Goal: Information Seeking & Learning: Learn about a topic

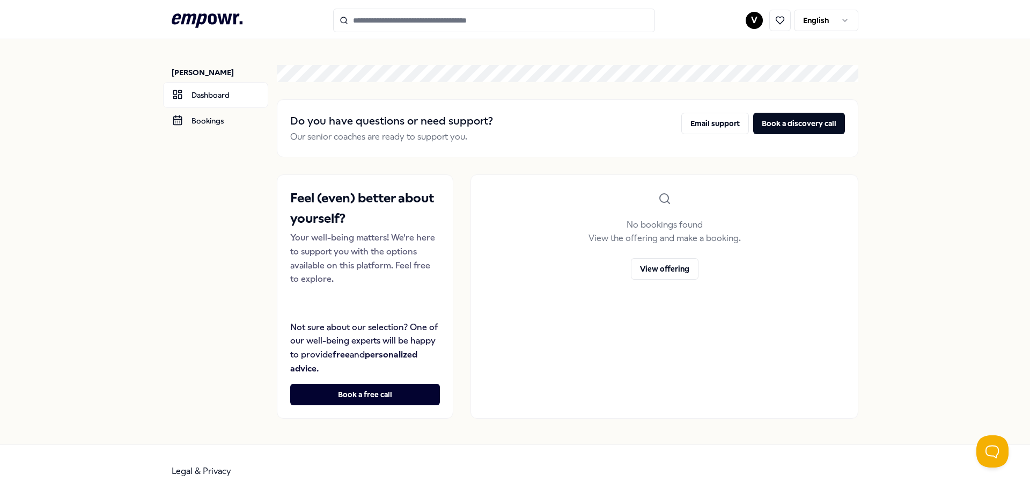
drag, startPoint x: 0, startPoint y: 0, endPoint x: 191, endPoint y: 23, distance: 192.4
click at [191, 23] on icon ".empowr-logo_svg__cls-1{fill:#03032f}" at bounding box center [207, 21] width 71 height 20
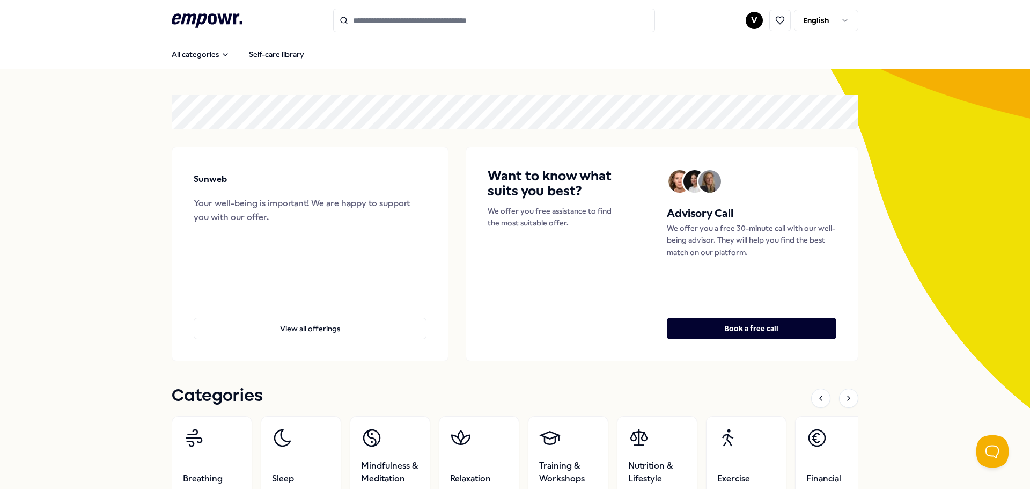
scroll to position [54, 0]
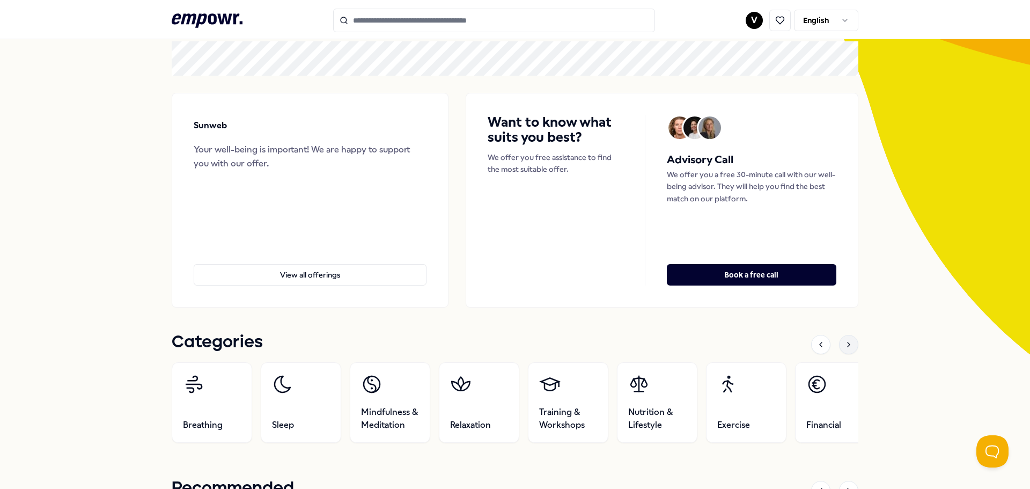
click at [845, 344] on icon at bounding box center [849, 344] width 9 height 9
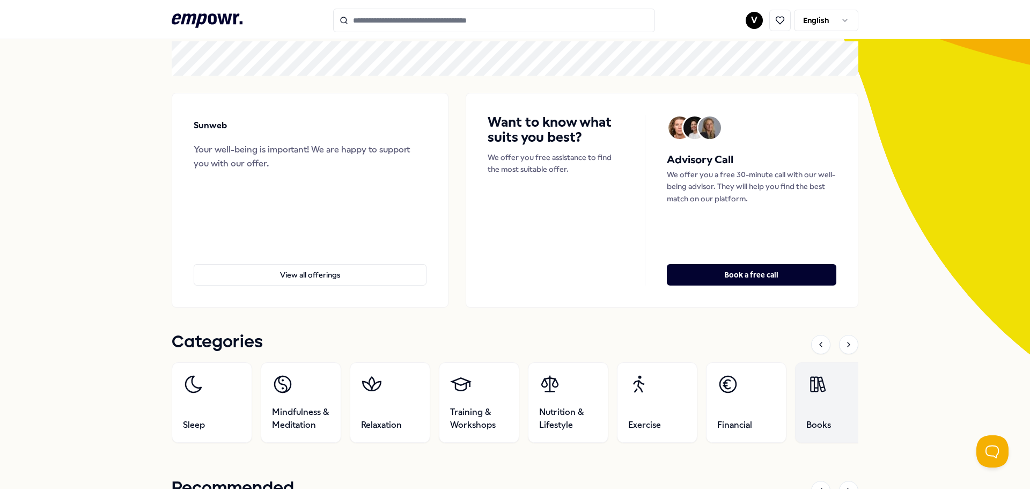
click at [840, 398] on link "Books" at bounding box center [835, 402] width 80 height 80
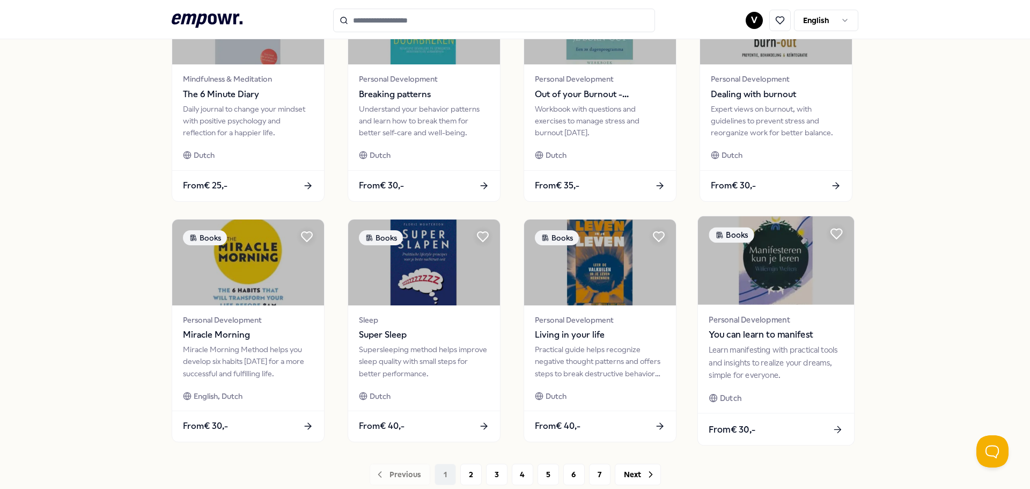
scroll to position [471, 0]
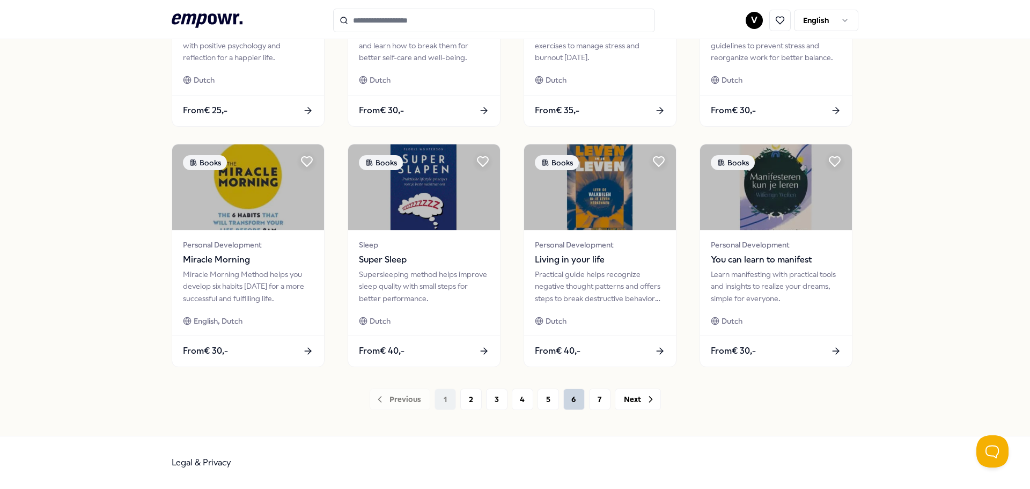
click at [564, 404] on button "6" at bounding box center [573, 398] width 21 height 21
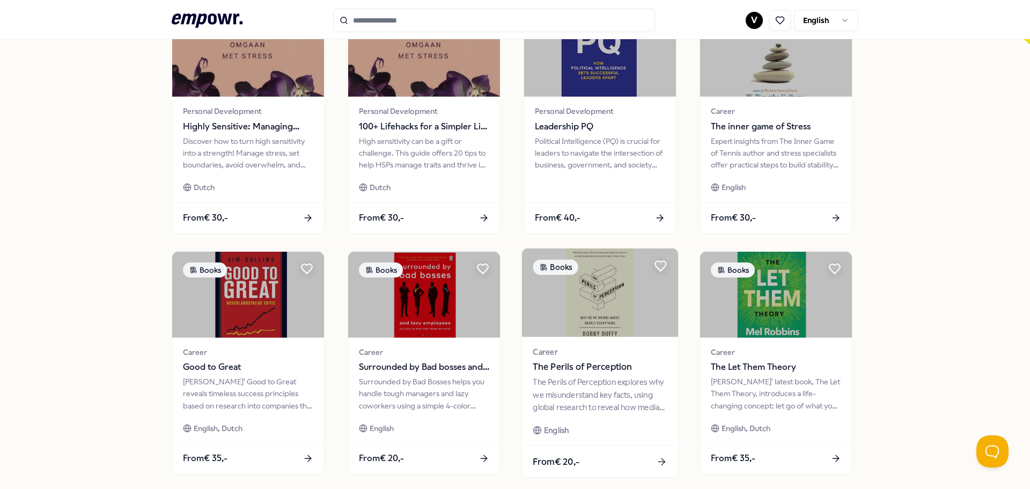
scroll to position [471, 0]
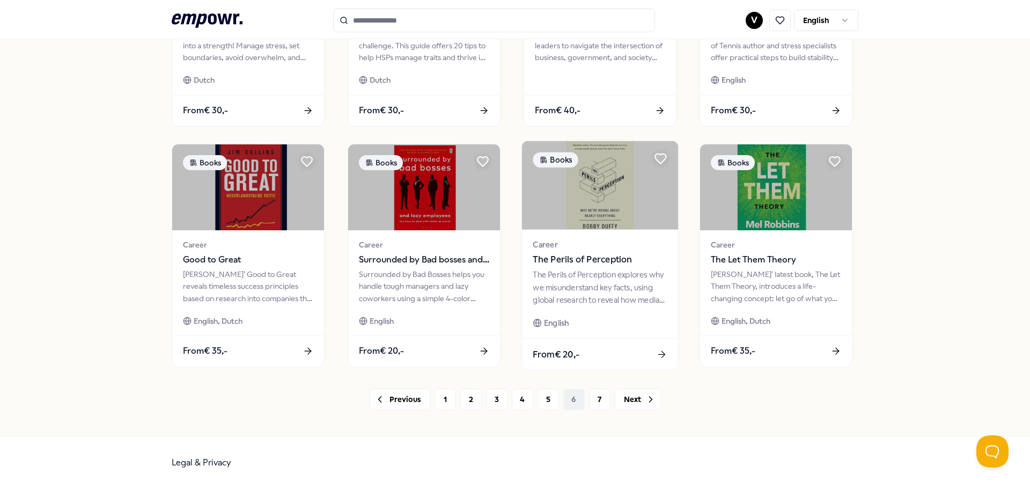
click at [595, 399] on button "7" at bounding box center [599, 398] width 21 height 21
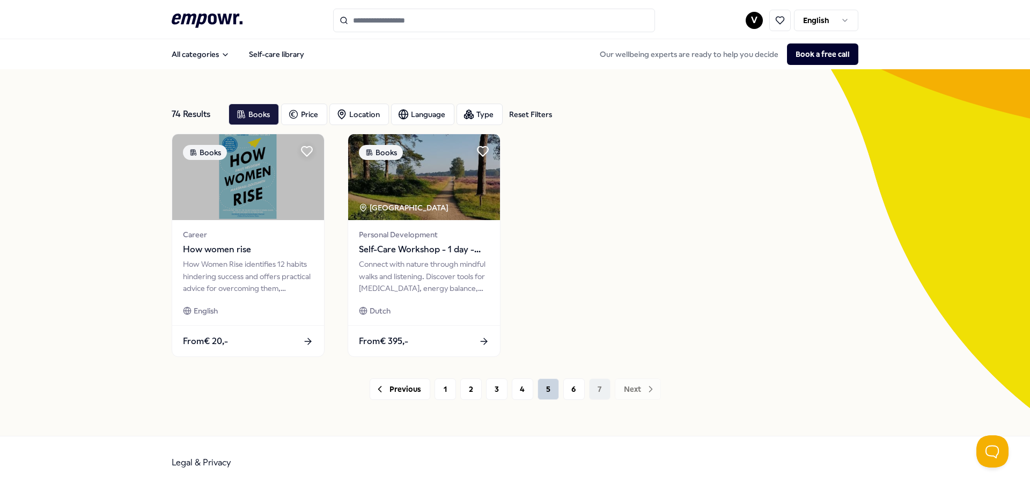
click at [547, 391] on button "5" at bounding box center [548, 388] width 21 height 21
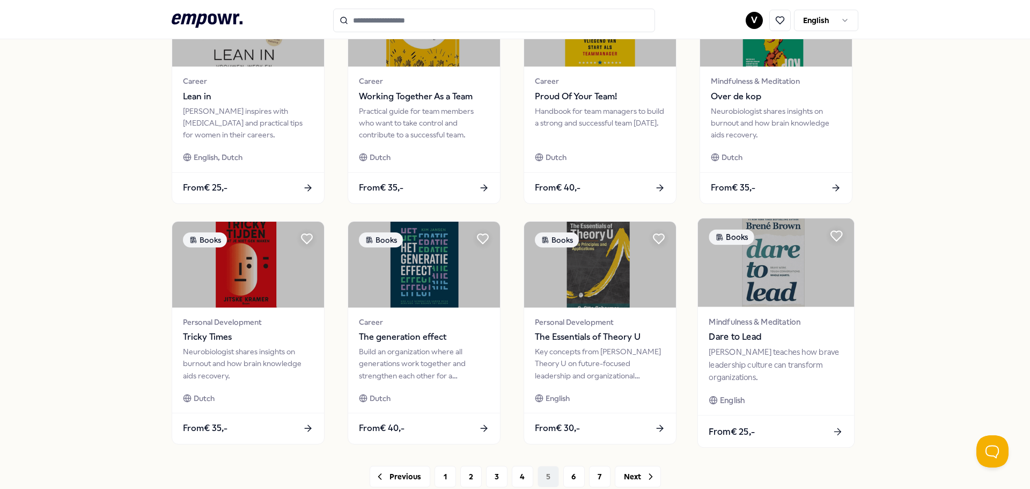
scroll to position [471, 0]
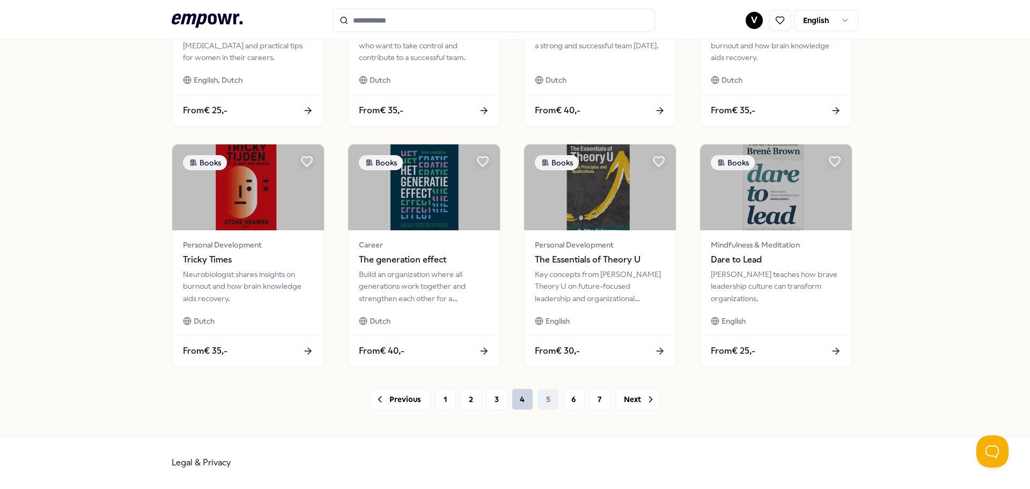
click at [527, 401] on button "4" at bounding box center [522, 398] width 21 height 21
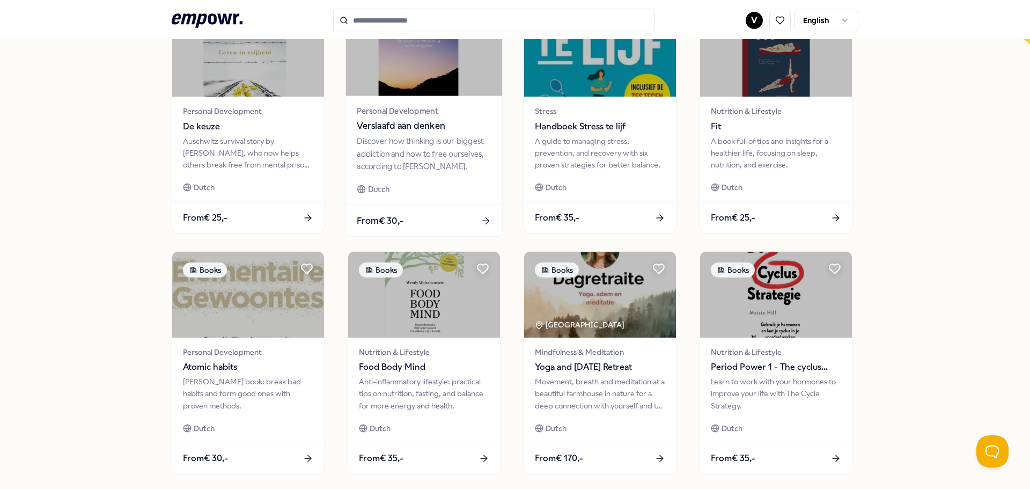
scroll to position [471, 0]
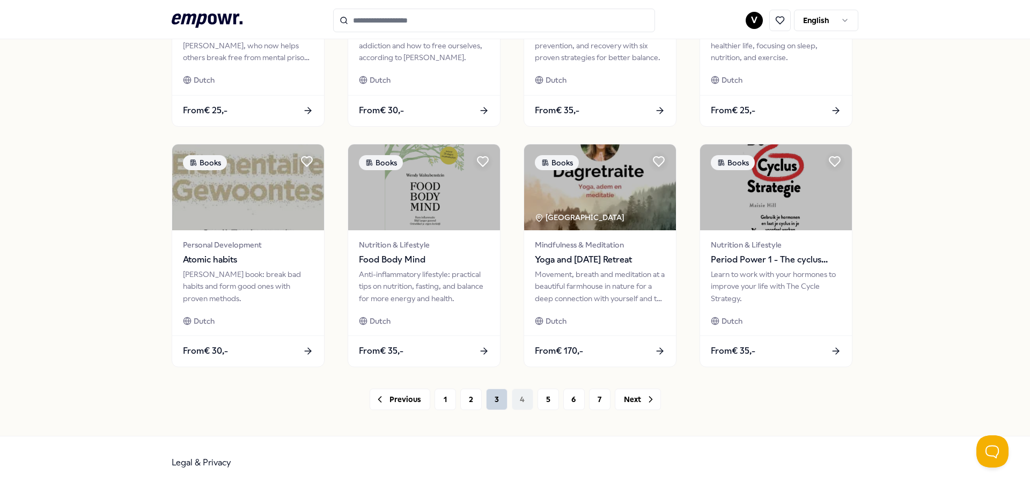
click at [493, 397] on button "3" at bounding box center [496, 398] width 21 height 21
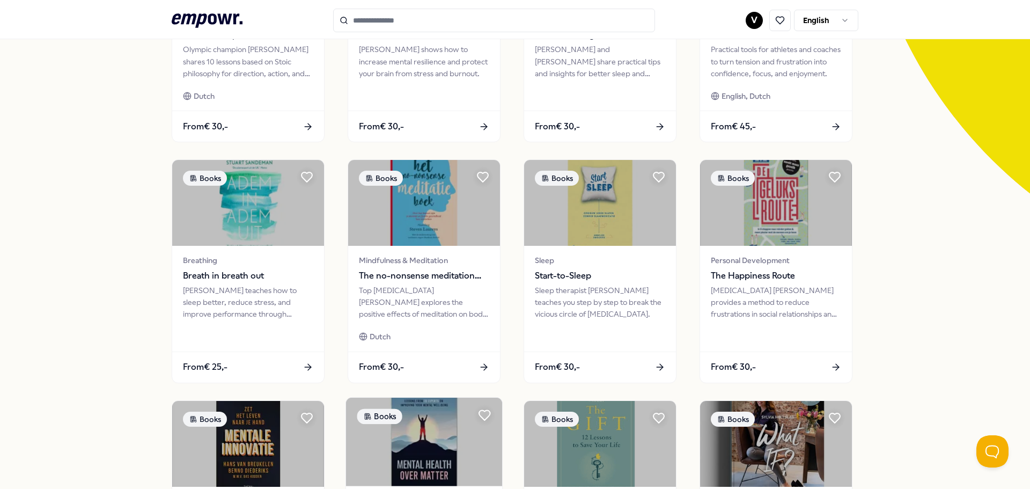
scroll to position [471, 0]
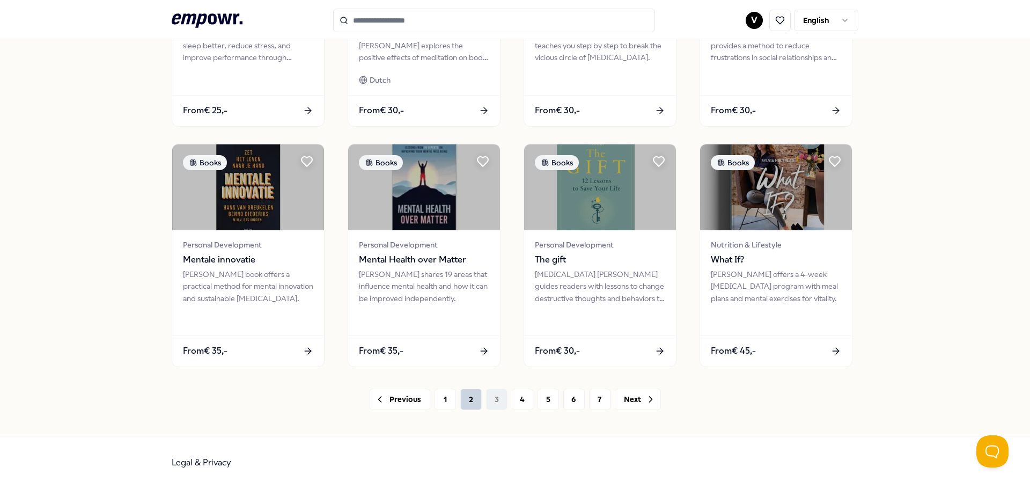
click at [470, 398] on button "2" at bounding box center [470, 398] width 21 height 21
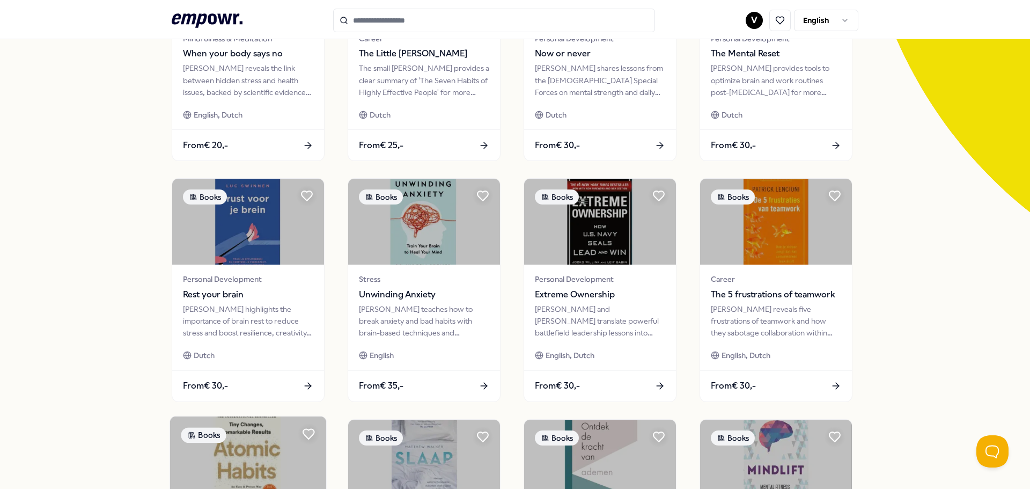
scroll to position [364, 0]
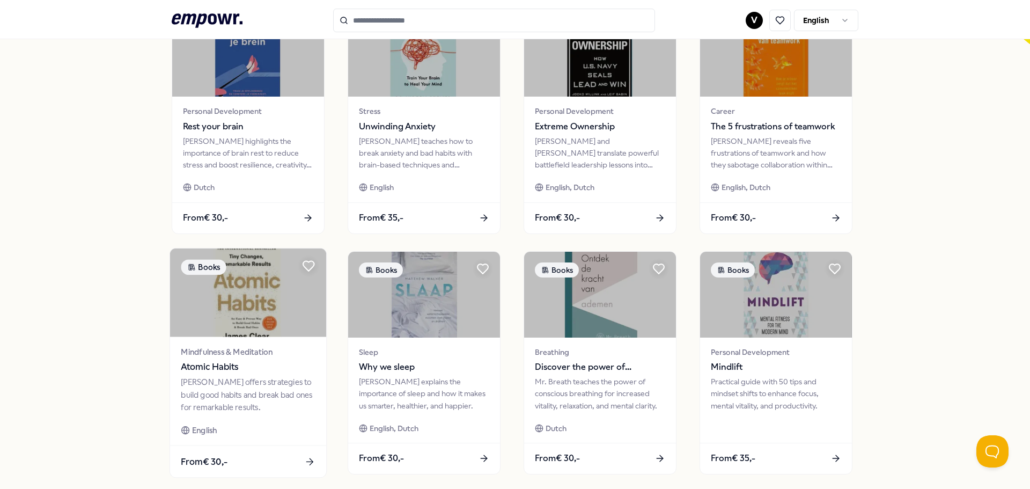
click at [260, 325] on img at bounding box center [248, 292] width 156 height 89
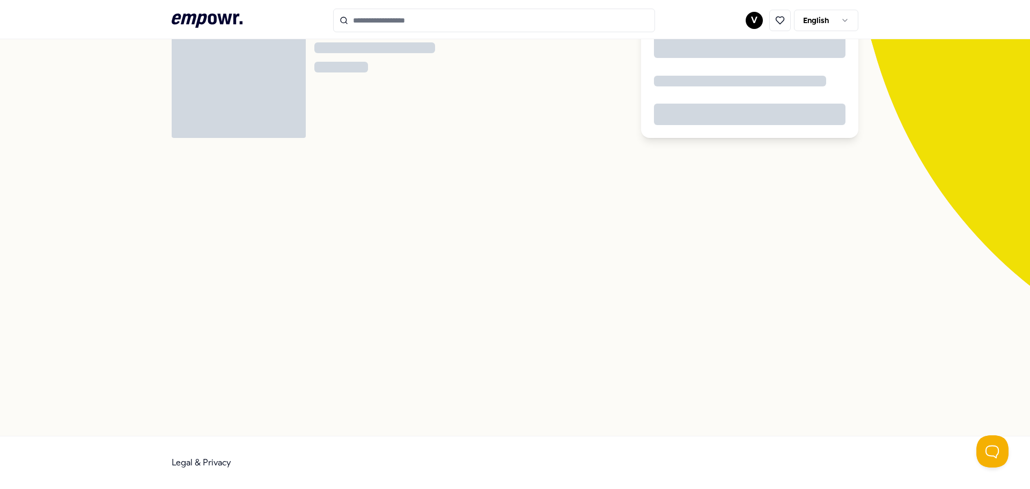
scroll to position [69, 0]
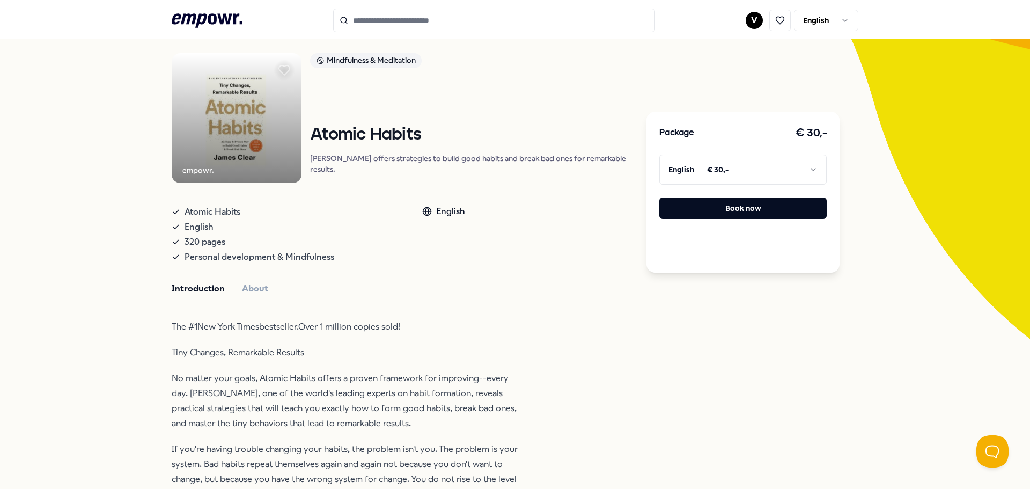
click at [240, 134] on img at bounding box center [237, 118] width 130 height 130
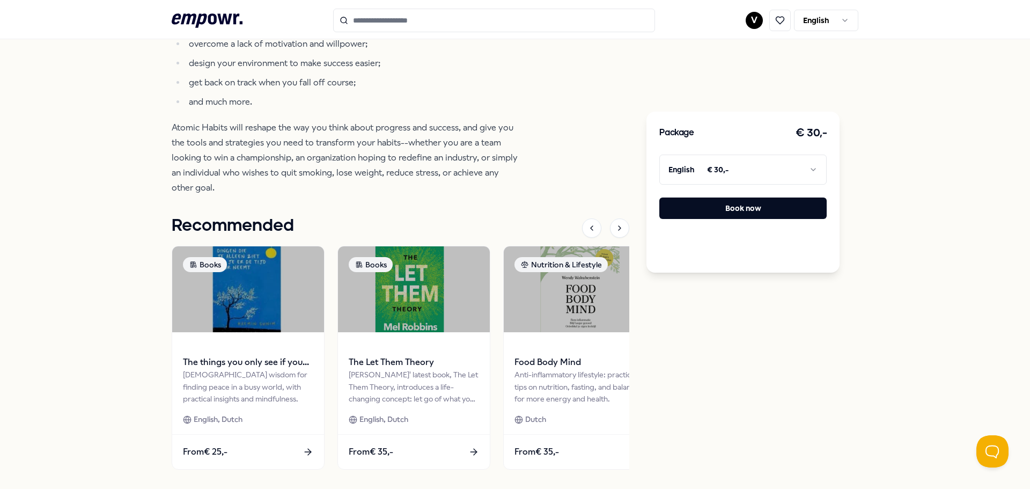
scroll to position [793, 0]
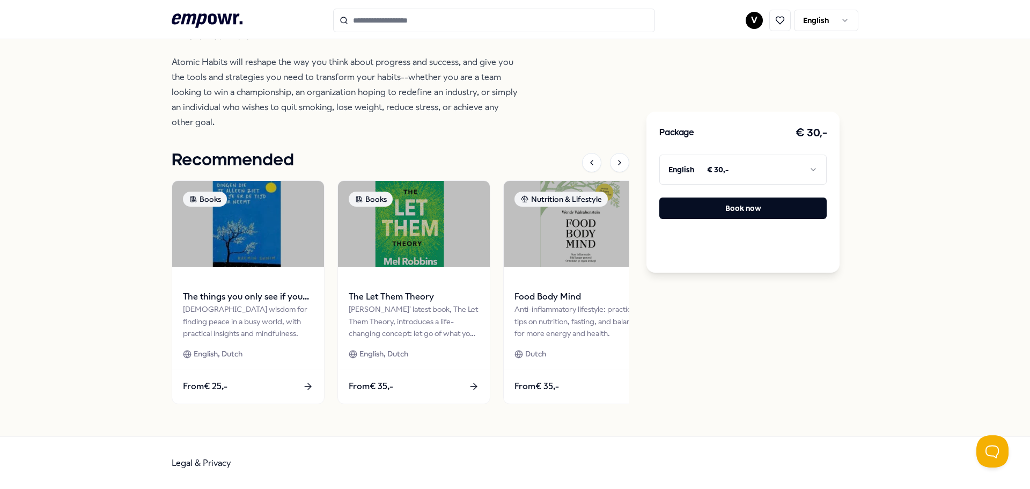
click at [186, 16] on icon at bounding box center [207, 20] width 71 height 14
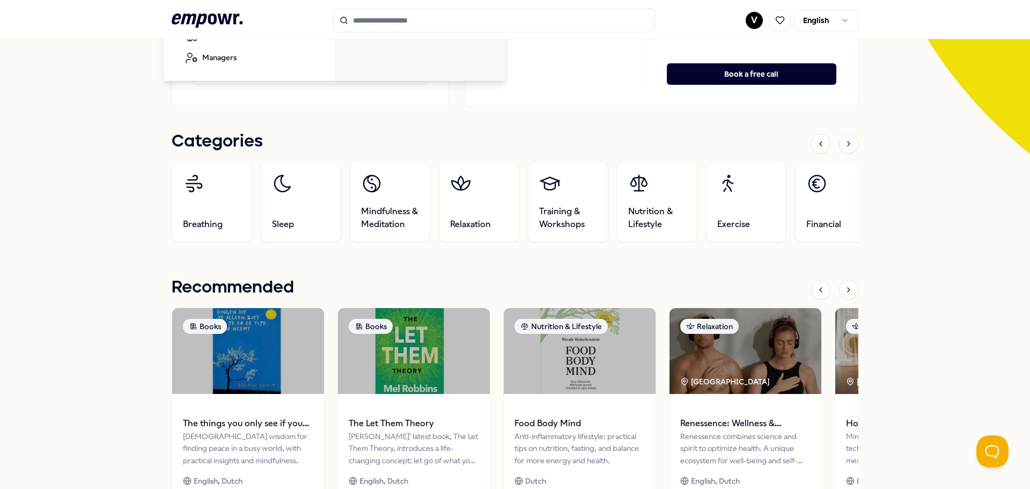
scroll to position [271, 0]
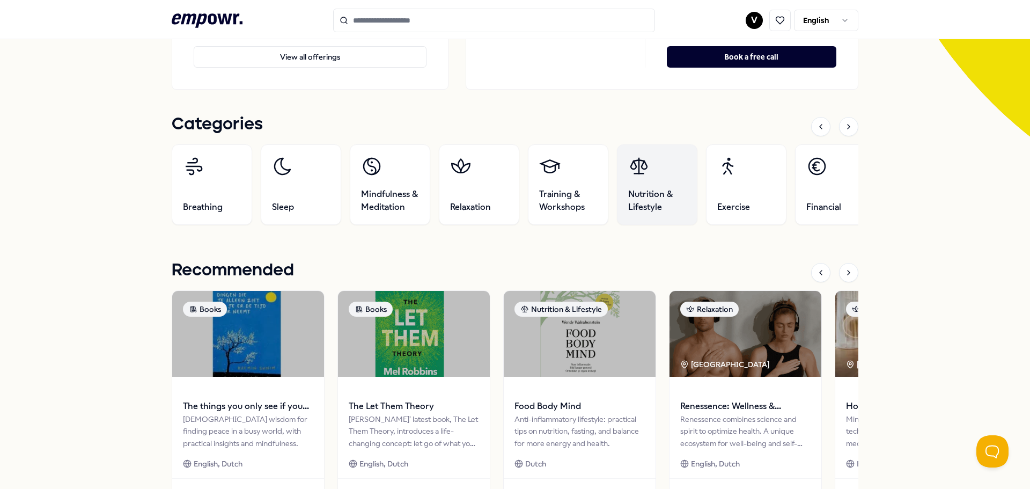
click at [645, 173] on icon at bounding box center [638, 166] width 21 height 21
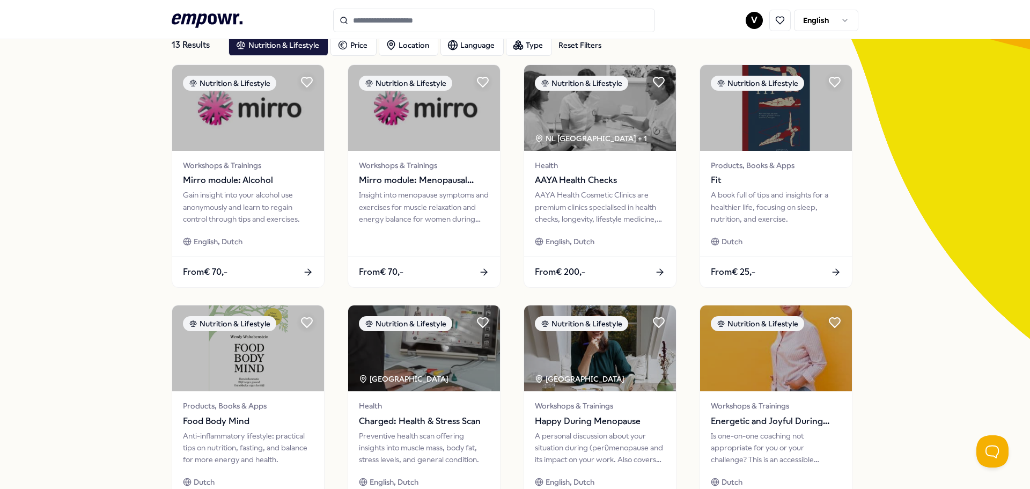
scroll to position [391, 0]
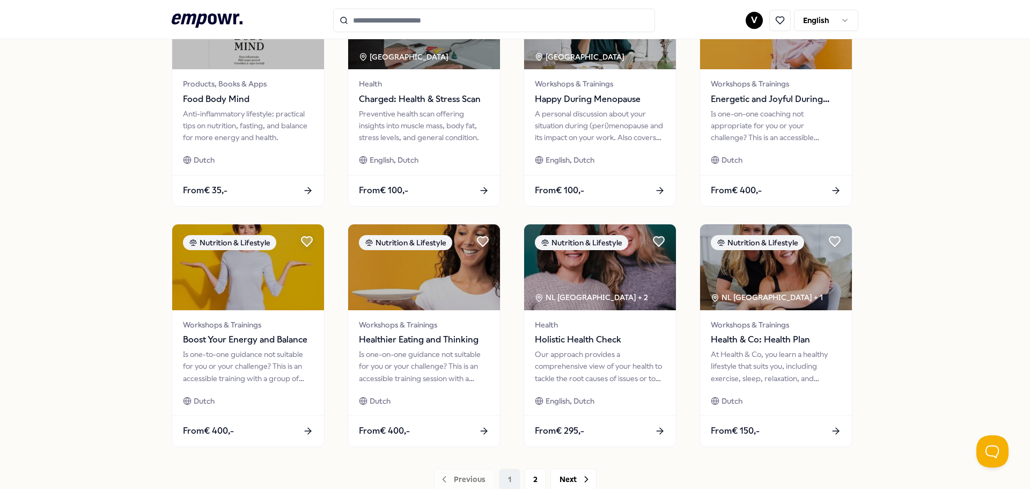
click at [210, 17] on icon ".empowr-logo_svg__cls-1{fill:#03032f}" at bounding box center [207, 21] width 71 height 20
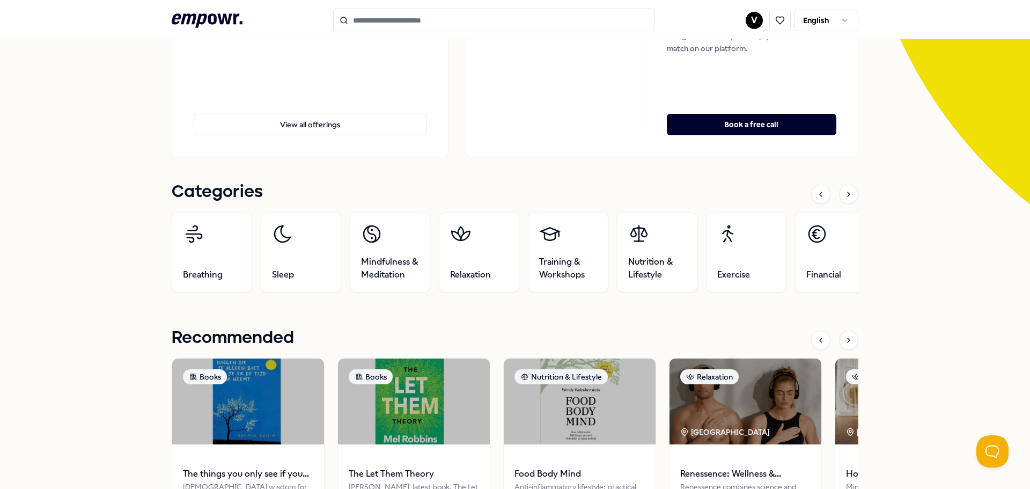
scroll to position [391, 0]
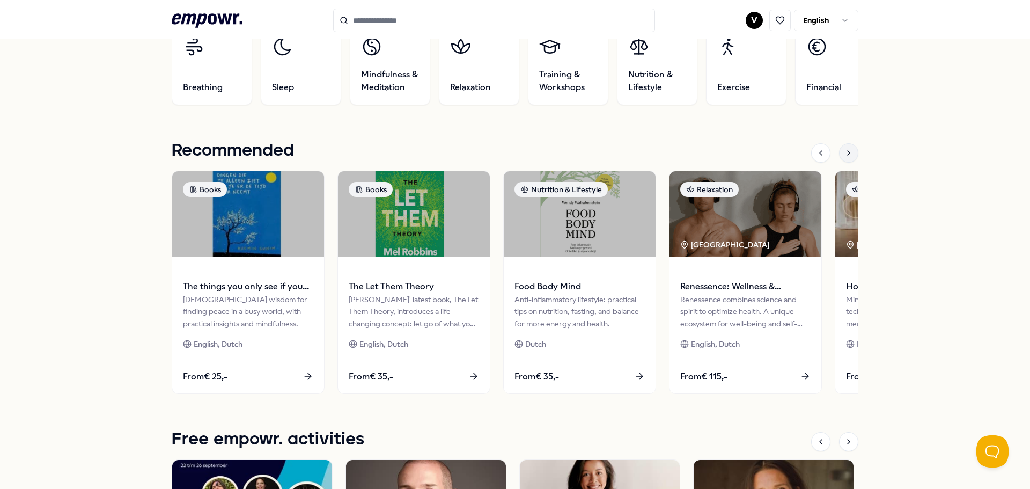
click at [854, 157] on div at bounding box center [848, 152] width 19 height 19
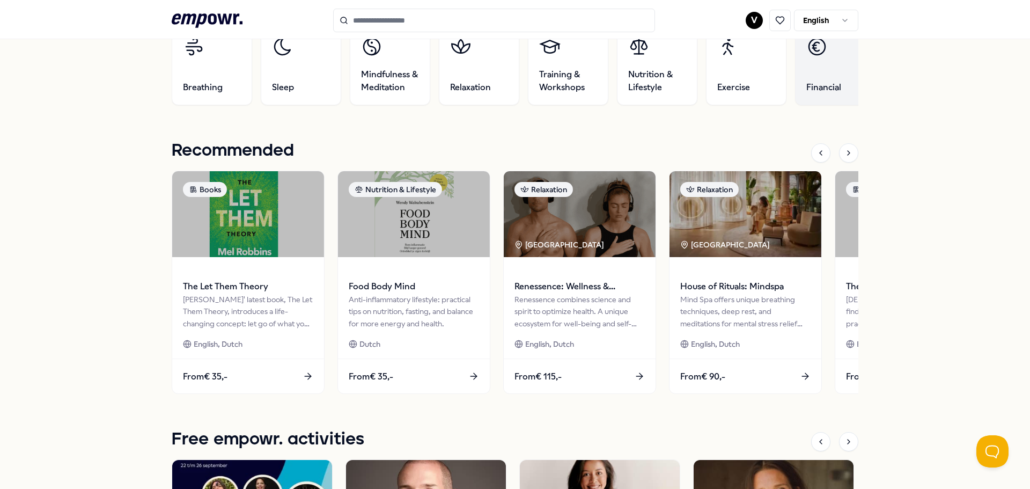
click at [811, 71] on link "Financial" at bounding box center [835, 65] width 80 height 80
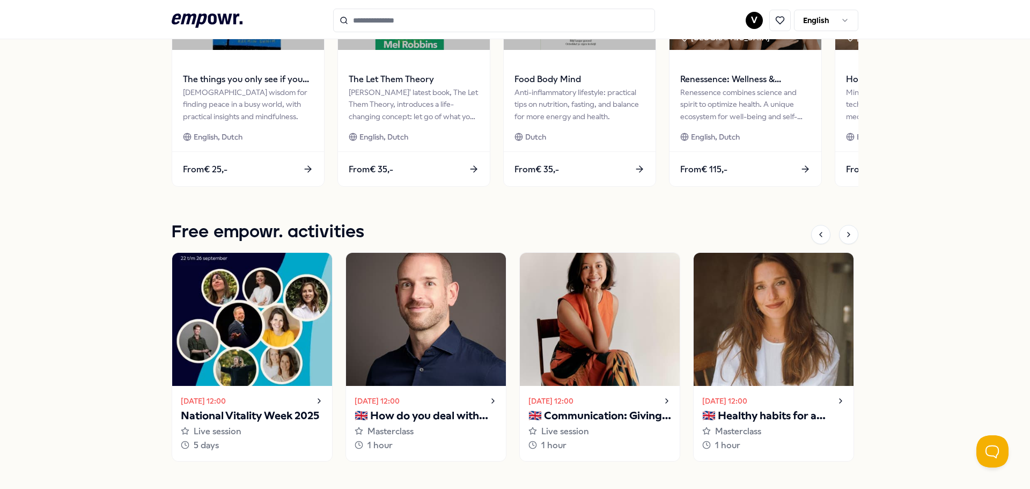
scroll to position [751, 0]
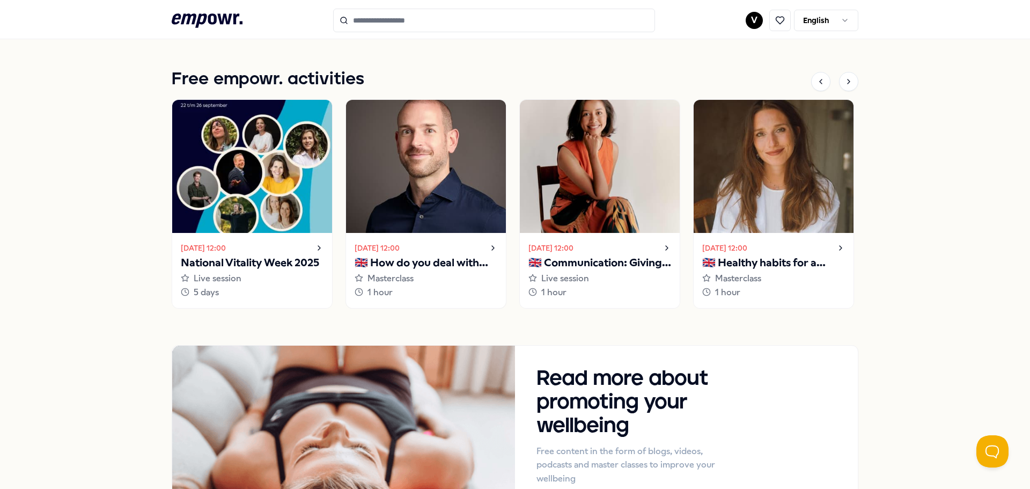
click at [481, 248] on div "[DATE] 12:00" at bounding box center [426, 247] width 143 height 13
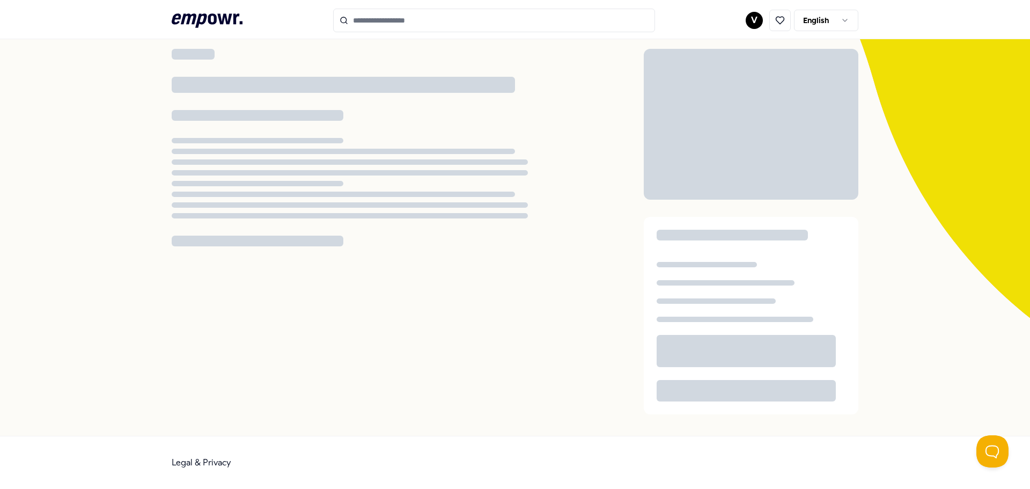
scroll to position [69, 0]
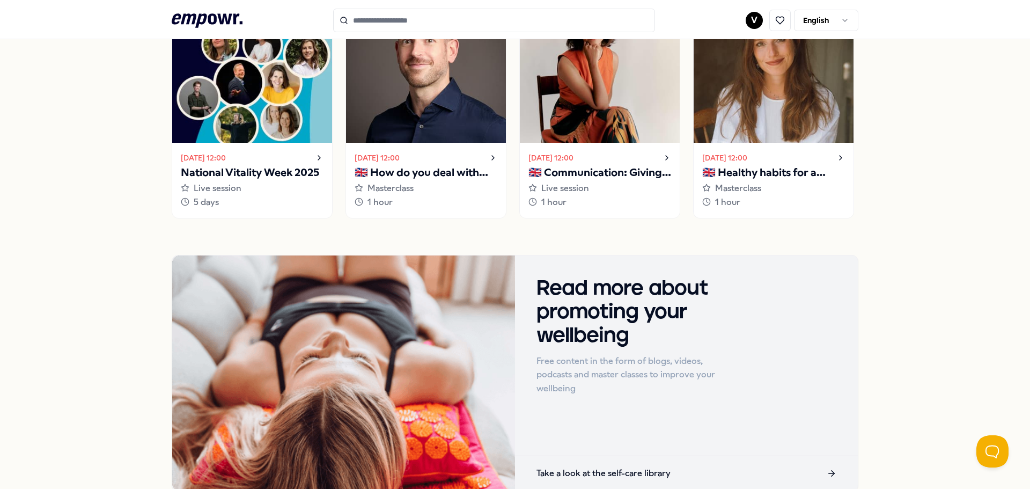
scroll to position [922, 0]
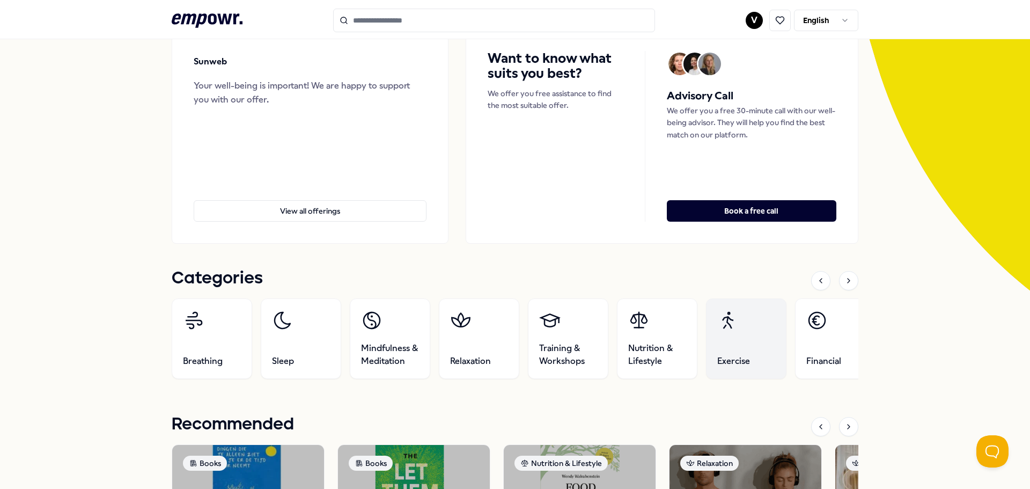
click at [740, 335] on link "Exercise" at bounding box center [746, 338] width 80 height 80
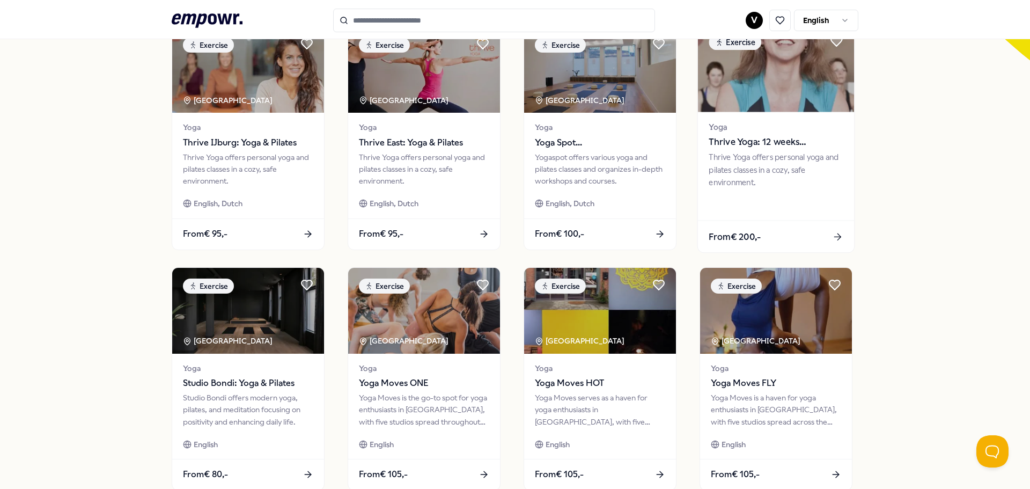
scroll to position [471, 0]
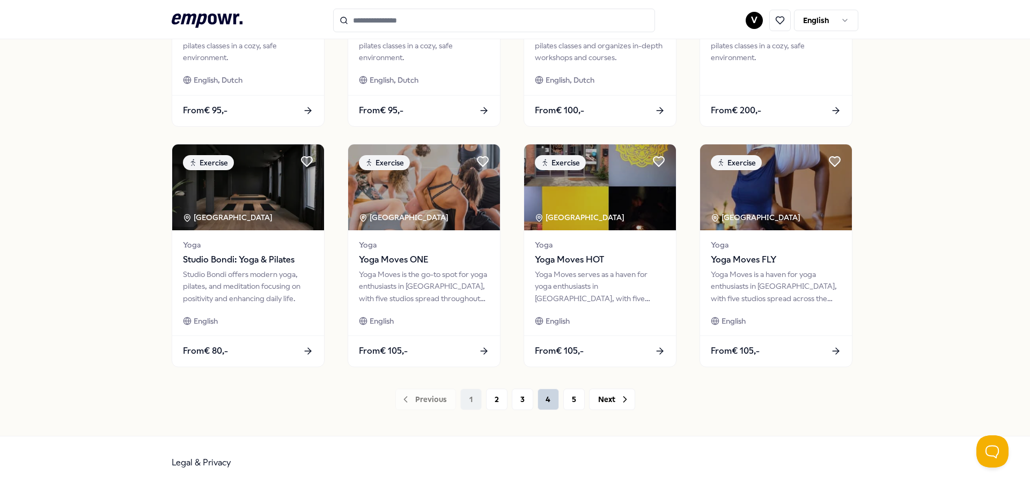
click at [539, 393] on button "4" at bounding box center [548, 398] width 21 height 21
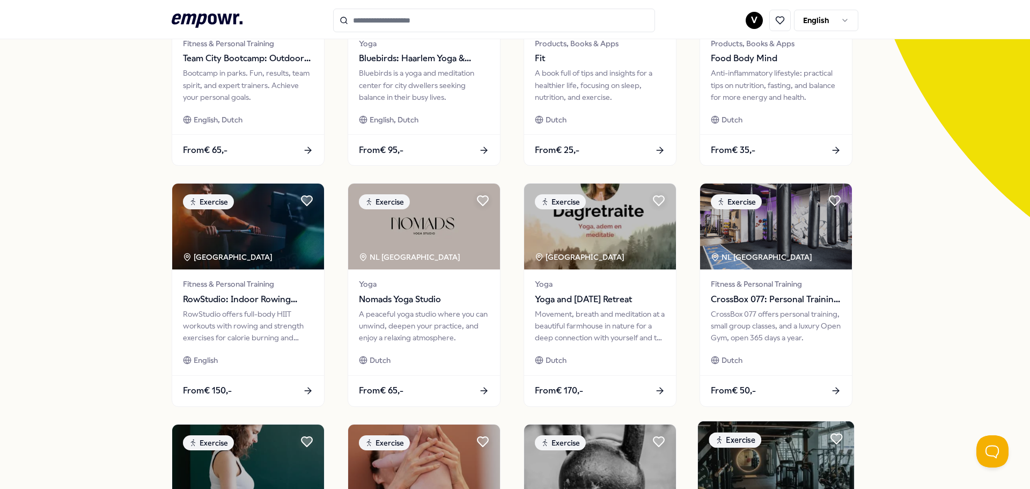
scroll to position [96, 0]
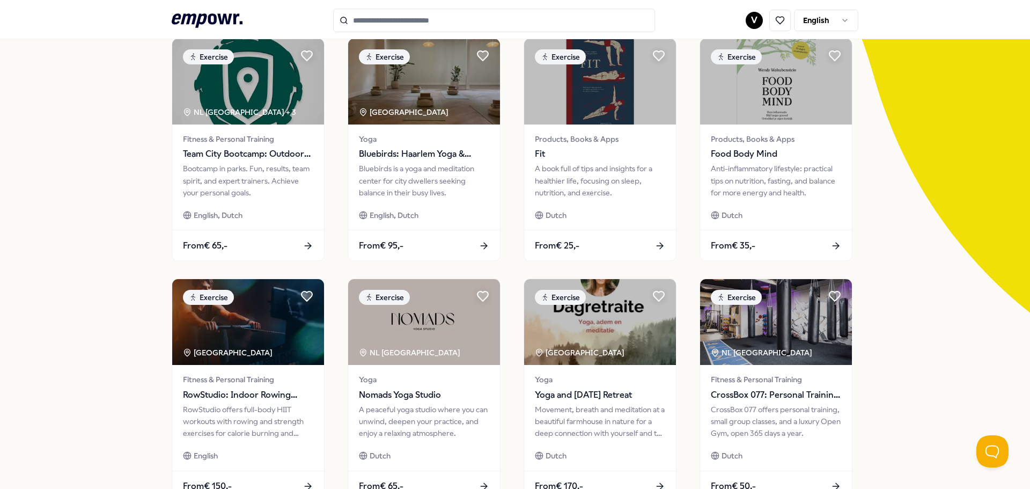
click at [78, 123] on div "57 Results Reset Filters Exercise Price Location Language Type Reset Filters Ex…" at bounding box center [515, 393] width 1030 height 838
click at [940, 175] on div "57 Results Reset Filters Exercise Price Location Language Type Reset Filters Ex…" at bounding box center [515, 393] width 1030 height 838
